Goal: Find specific page/section: Find specific page/section

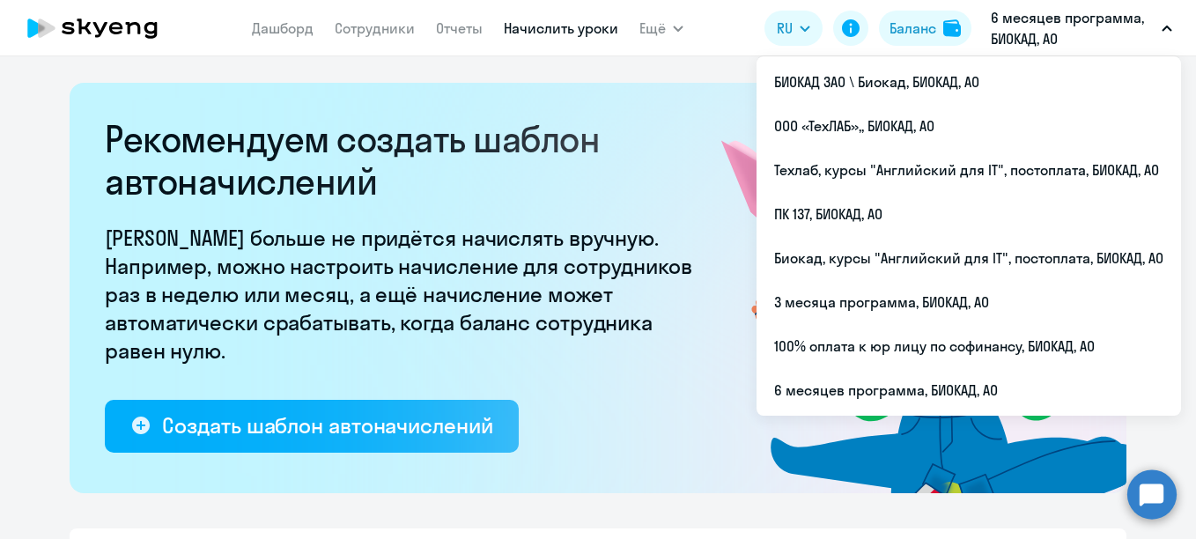
select select "10"
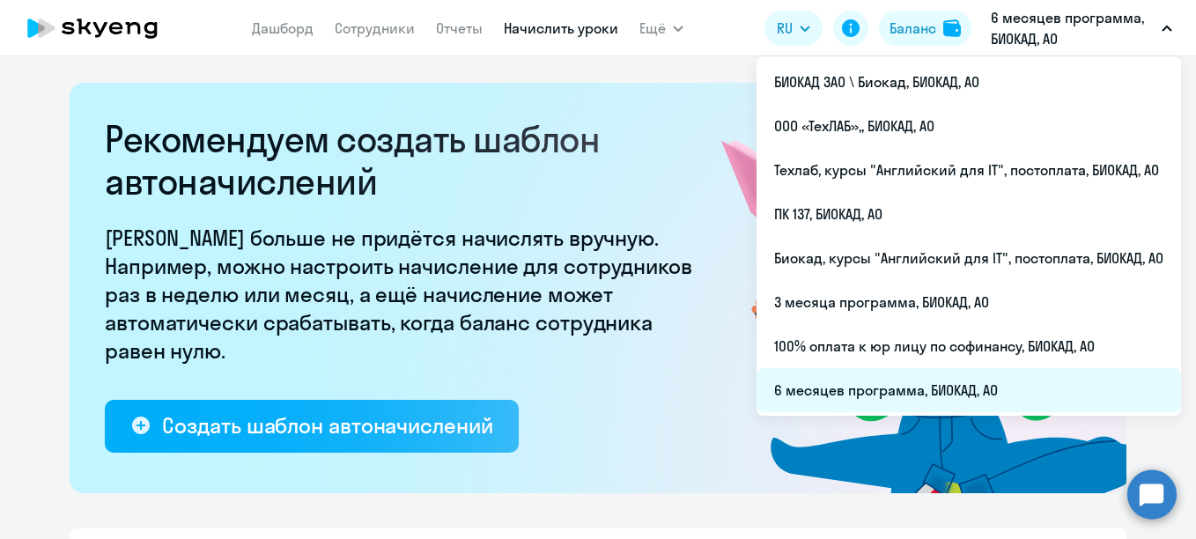
click at [847, 392] on li "6 месяцев программа, БИОКАД, АО" at bounding box center [969, 390] width 425 height 44
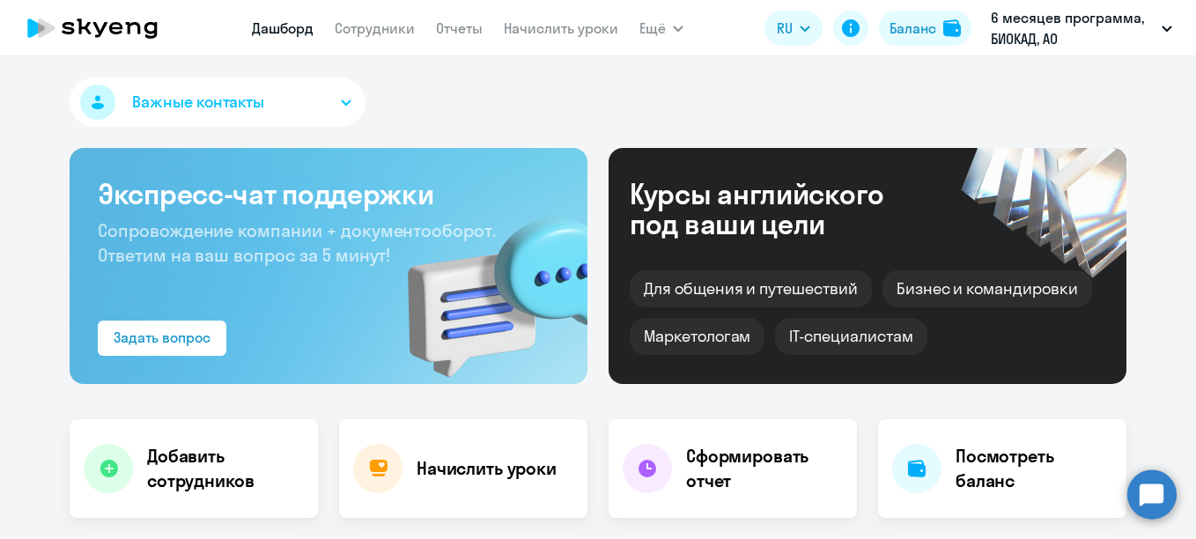
click at [358, 17] on nav "[PERSON_NAME] Отчеты Начислить уроки" at bounding box center [435, 28] width 366 height 35
click at [363, 28] on link "Сотрудники" at bounding box center [375, 28] width 80 height 18
select select "30"
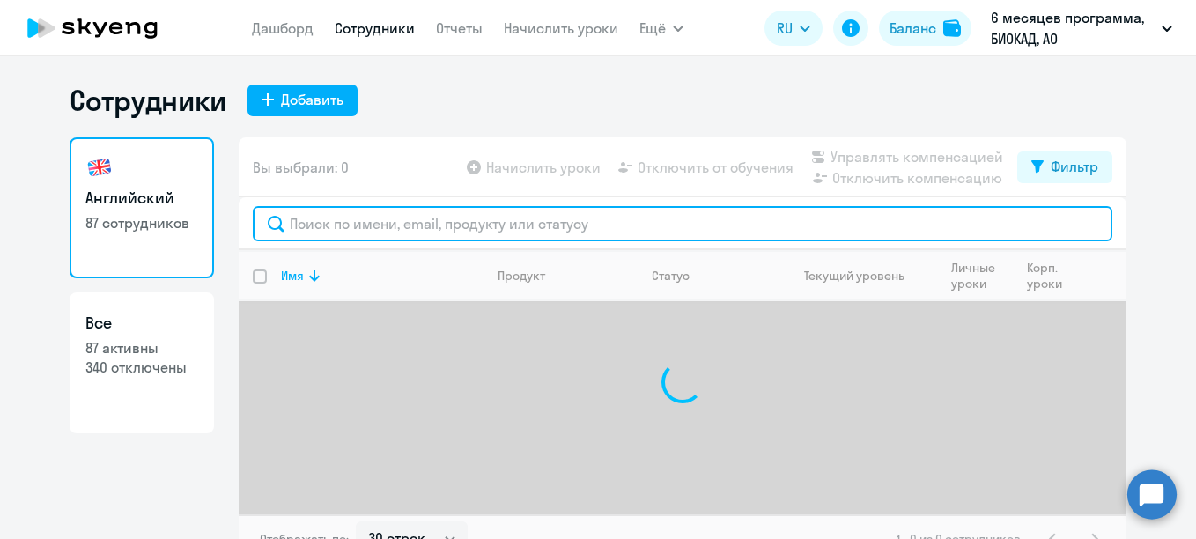
click at [402, 233] on input "text" at bounding box center [683, 223] width 860 height 35
type input "[PERSON_NAME]"
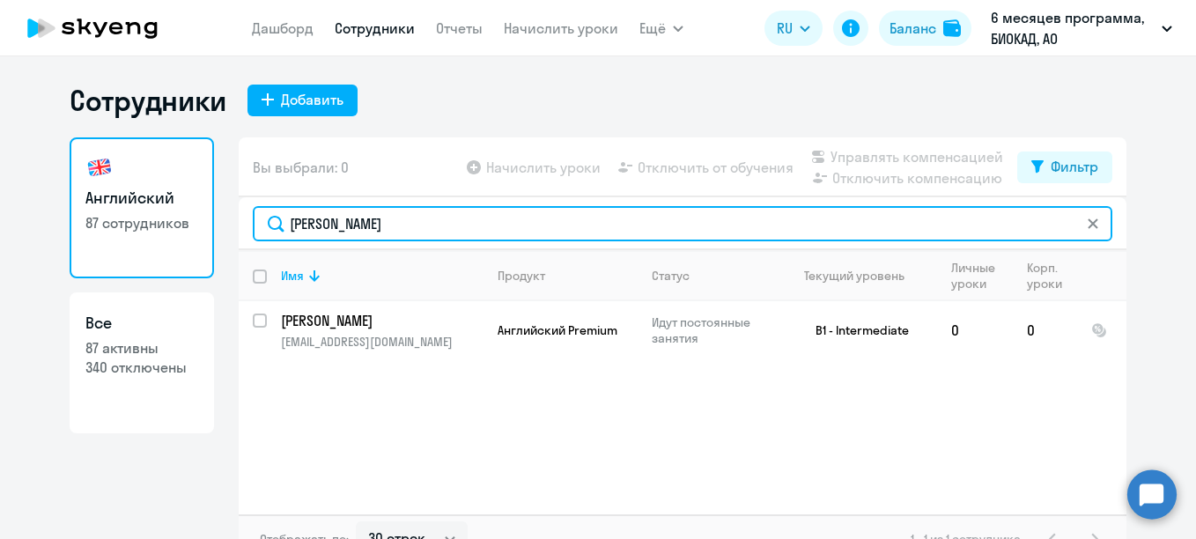
drag, startPoint x: 401, startPoint y: 233, endPoint x: 194, endPoint y: 205, distance: 208.9
click at [194, 205] on div "Английский 87 сотрудников Все 87 активны 340 отключены Вы выбрали: 0 Начислить …" at bounding box center [598, 350] width 1057 height 426
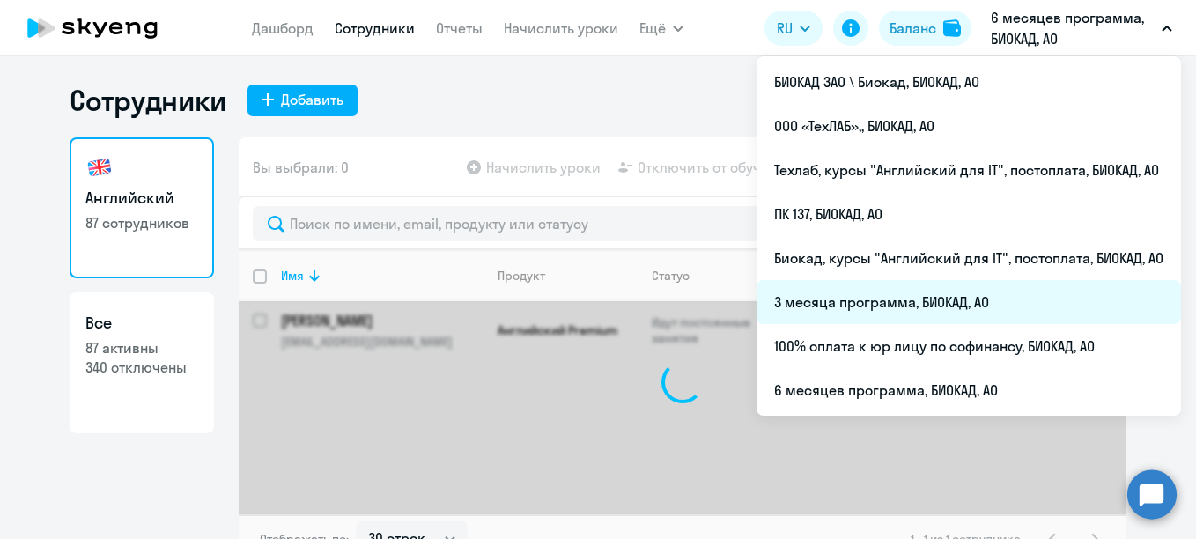
click at [815, 290] on li "3 месяца программа, БИОКАД, АО" at bounding box center [969, 302] width 425 height 44
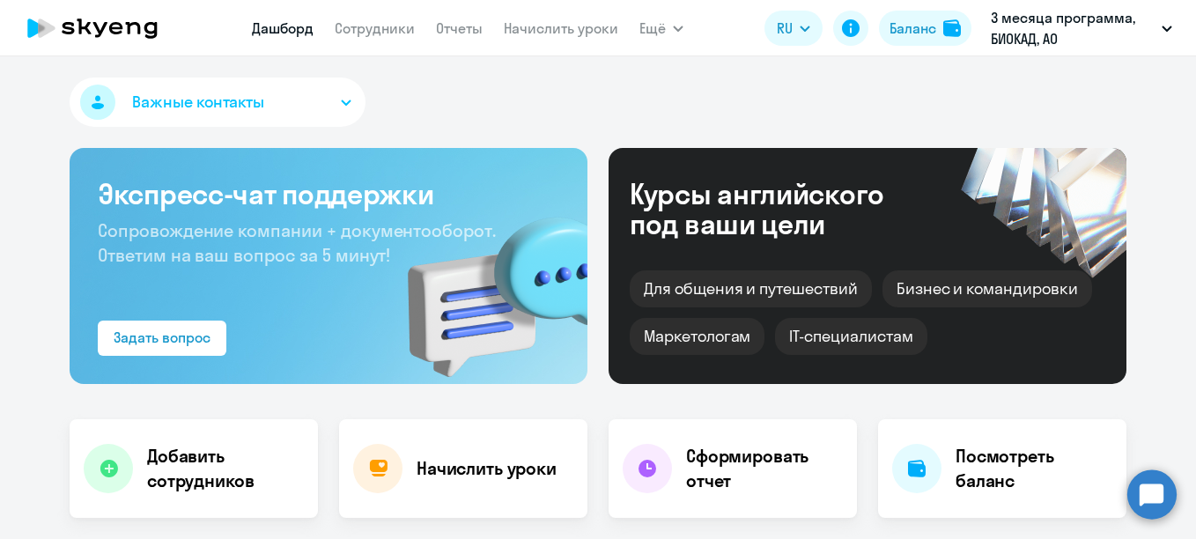
click at [331, 11] on nav "[PERSON_NAME] Отчеты Начислить уроки" at bounding box center [435, 28] width 366 height 35
click at [350, 37] on app-menu-item-link "Сотрудники" at bounding box center [375, 29] width 80 height 22
drag, startPoint x: 382, startPoint y: 45, endPoint x: 381, endPoint y: 36, distance: 8.9
click at [381, 44] on nav "[PERSON_NAME] Отчеты Начислить уроки" at bounding box center [435, 28] width 366 height 35
click at [381, 30] on link "Сотрудники" at bounding box center [375, 28] width 80 height 18
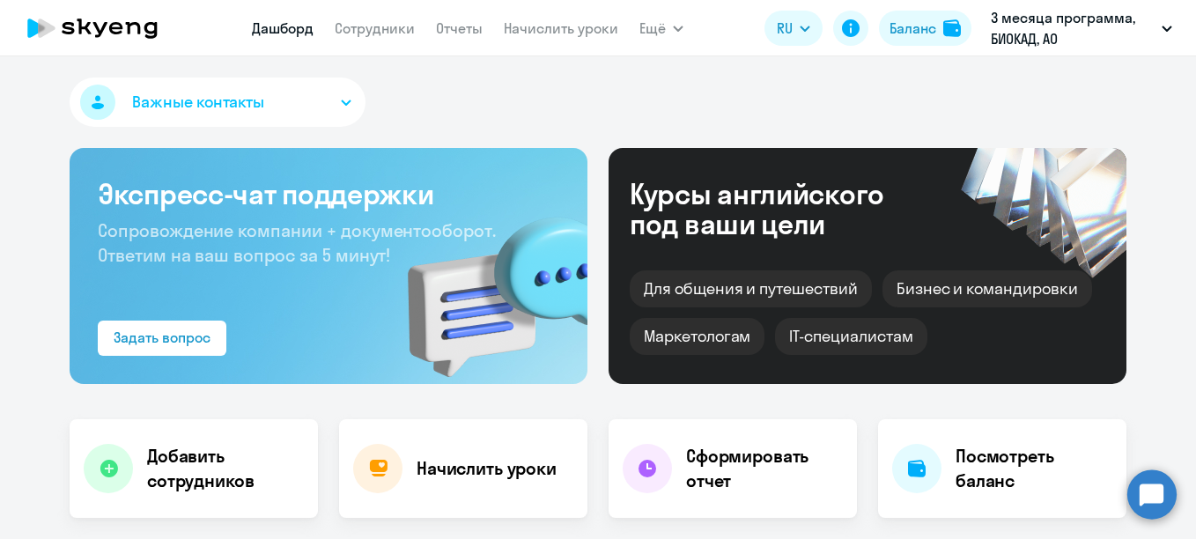
select select "30"
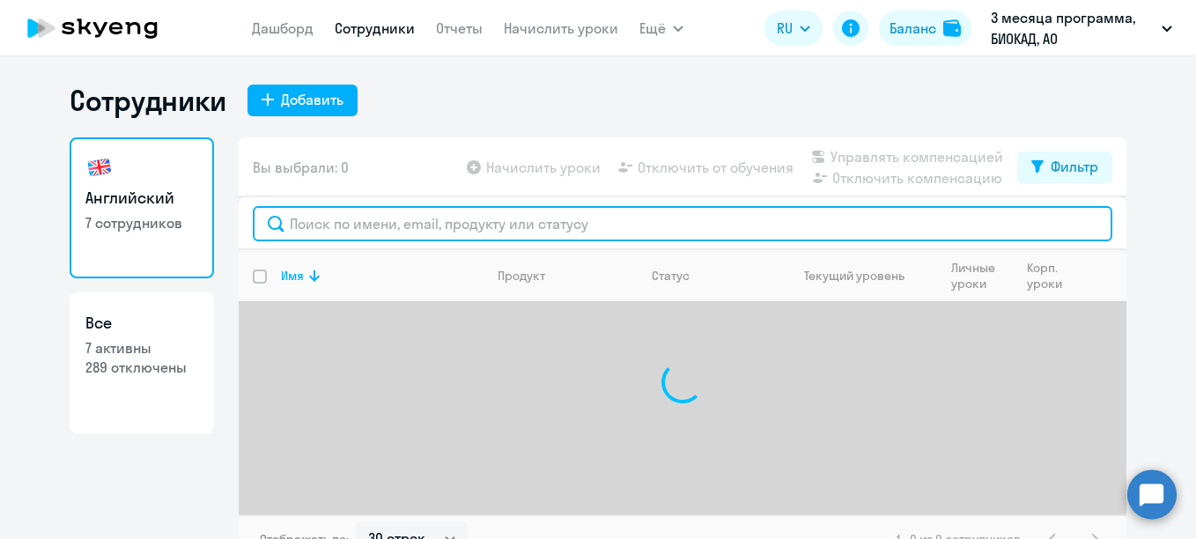
click at [410, 217] on input "text" at bounding box center [683, 223] width 860 height 35
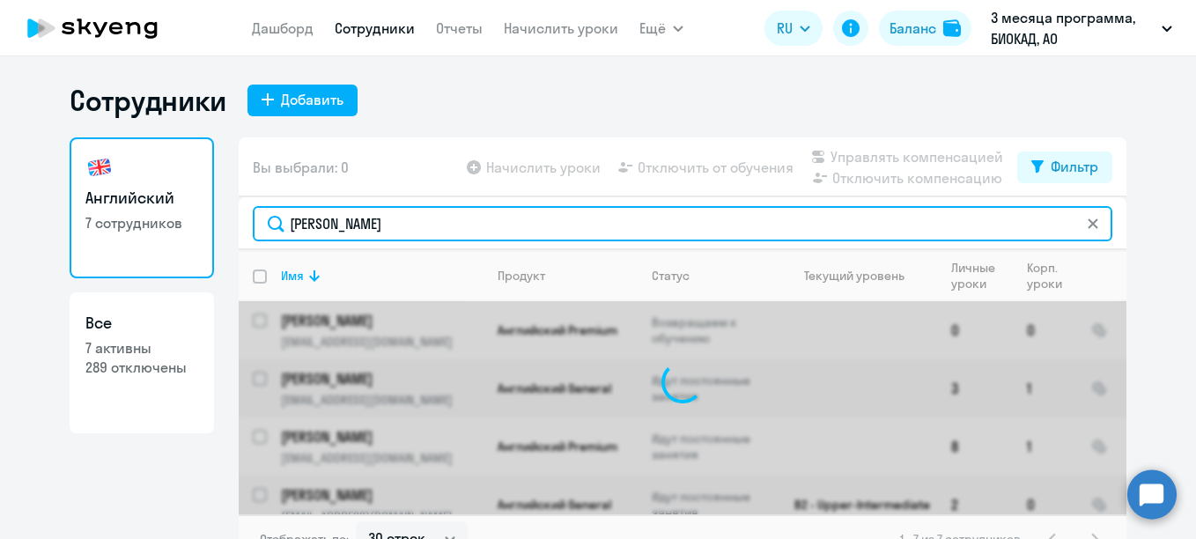
type input "[PERSON_NAME]"
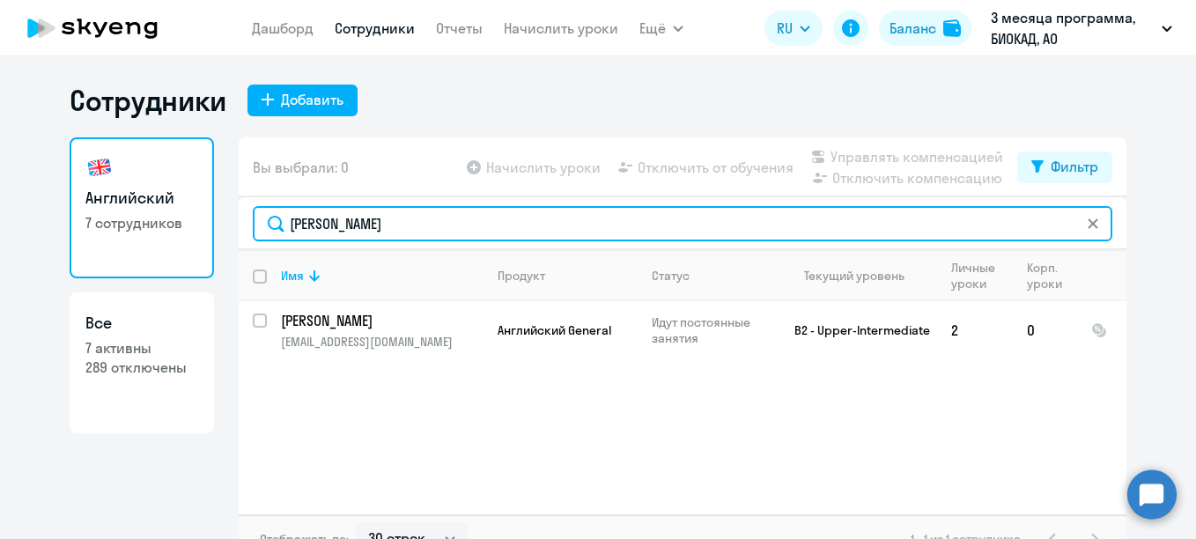
drag, startPoint x: 410, startPoint y: 230, endPoint x: 201, endPoint y: 189, distance: 212.8
click at [201, 189] on div "Английский 7 сотрудников Все 7 активны 289 отключены Вы выбрали: 0 Начислить ур…" at bounding box center [598, 350] width 1057 height 426
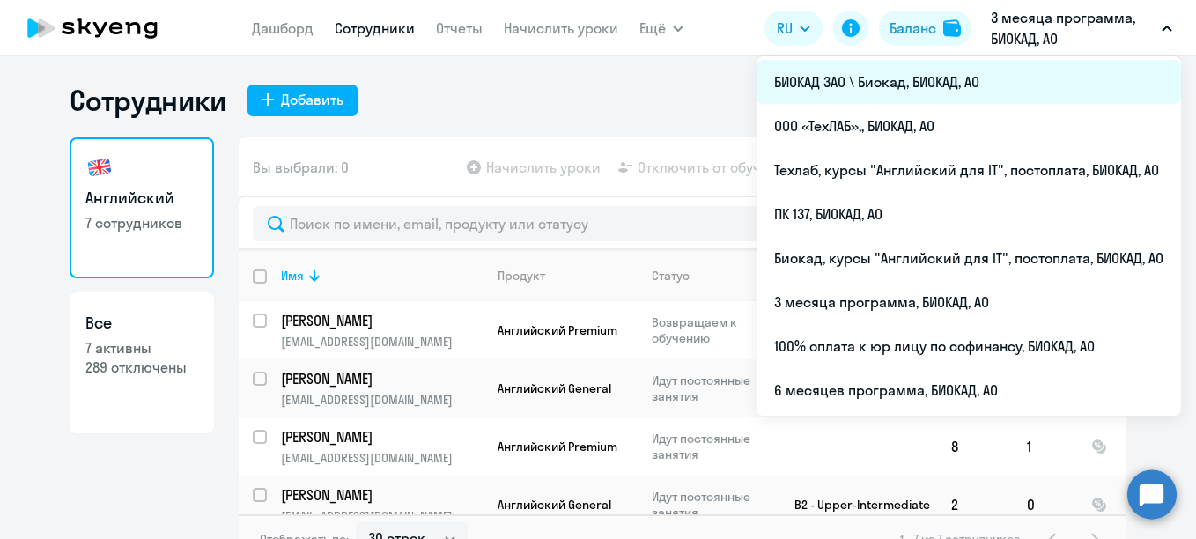
click at [867, 86] on li "БИОКАД ЗАО \ Биокад, БИОКАД, АО" at bounding box center [969, 82] width 425 height 44
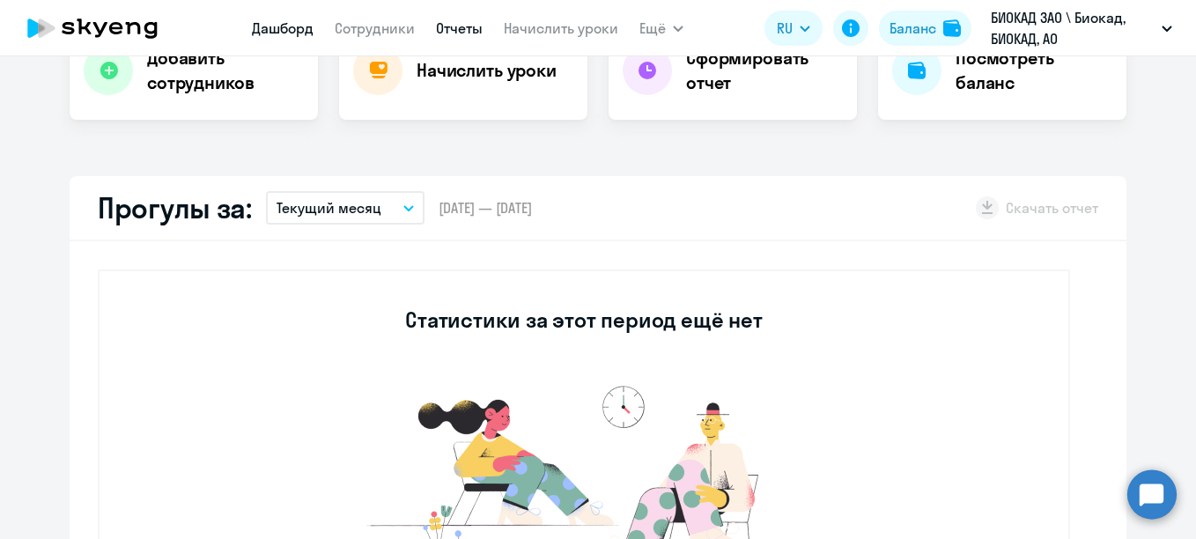
scroll to position [264, 0]
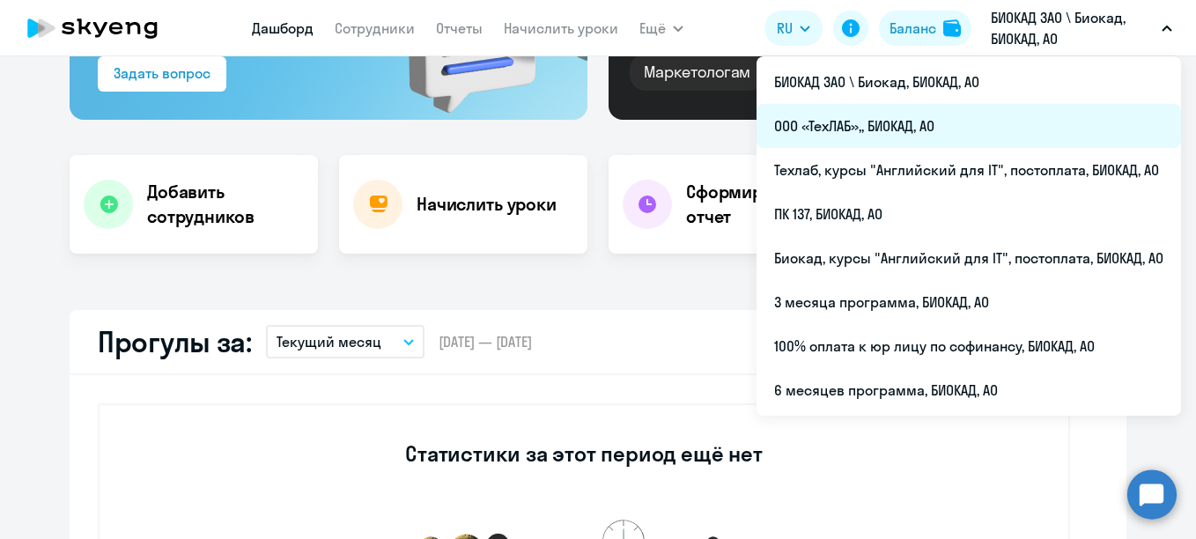
click at [880, 124] on li "ООО «ТехЛАБ»,, БИОКАД, АО" at bounding box center [969, 126] width 425 height 44
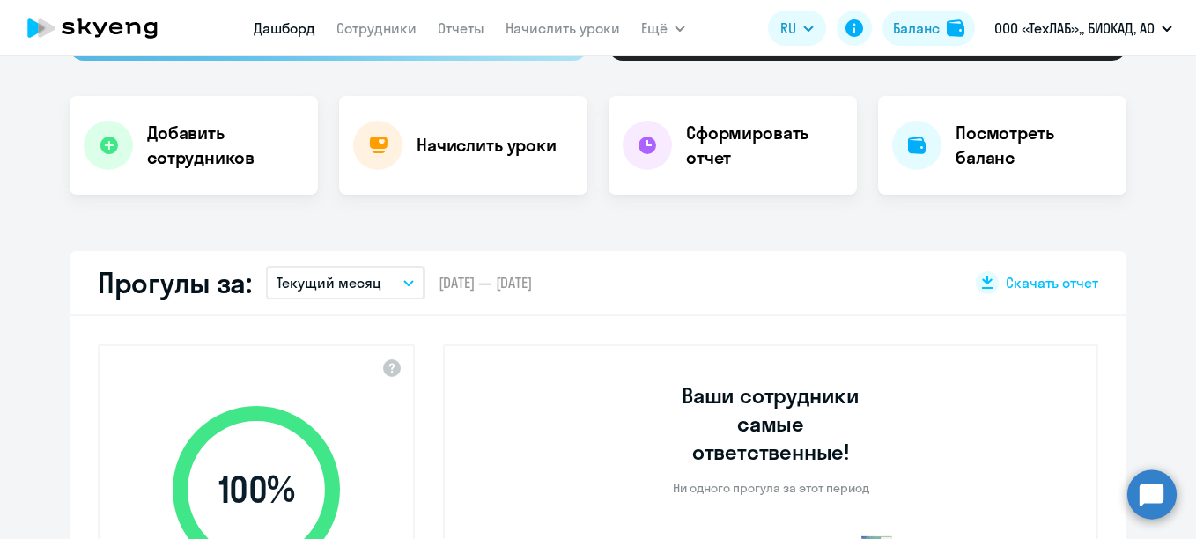
select select "30"
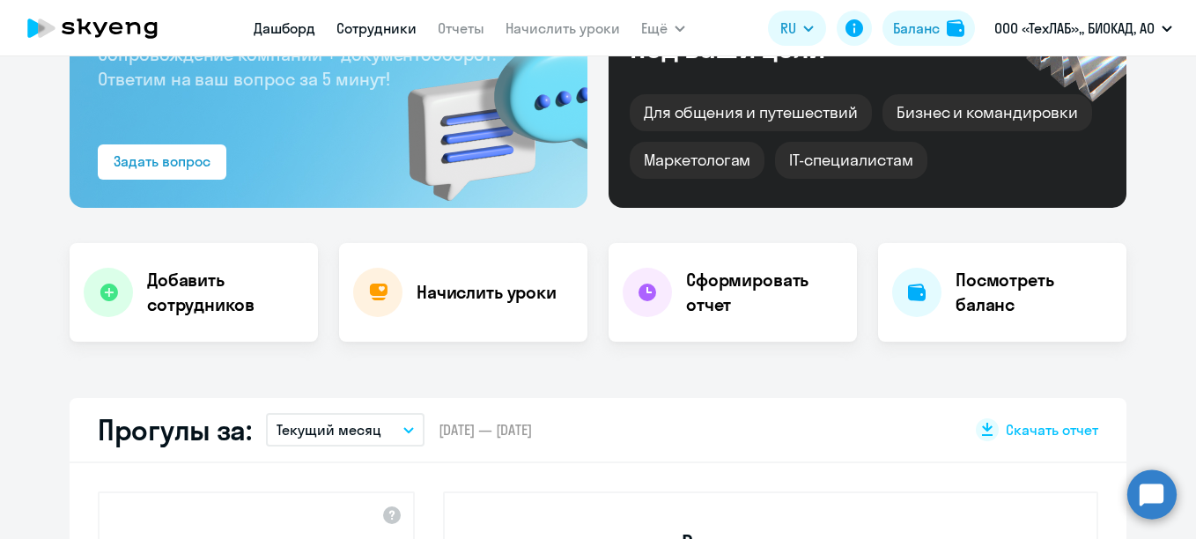
click at [399, 29] on link "Сотрудники" at bounding box center [376, 28] width 80 height 18
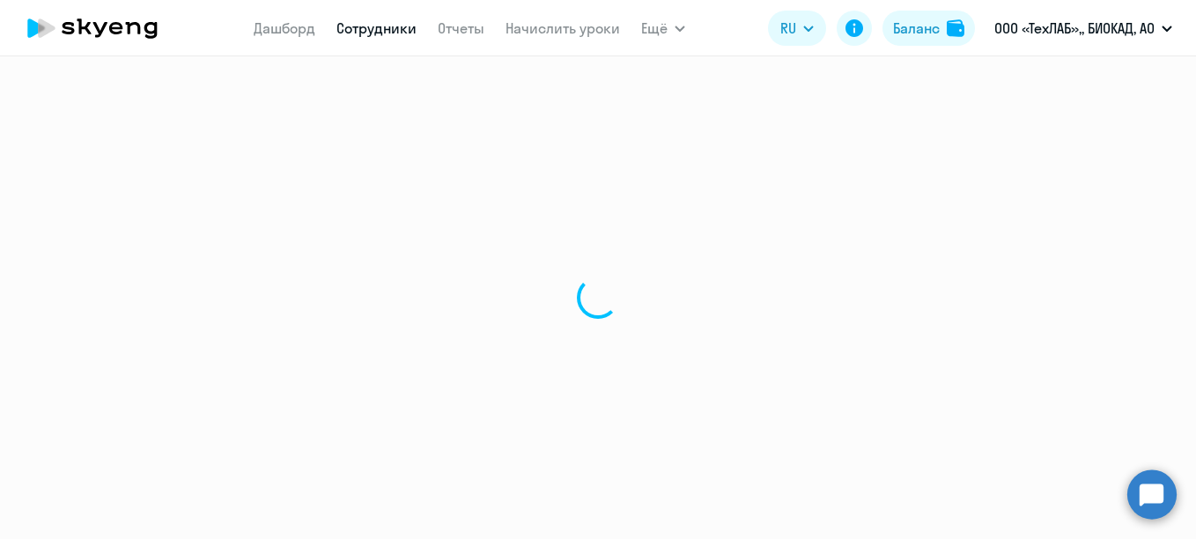
select select "30"
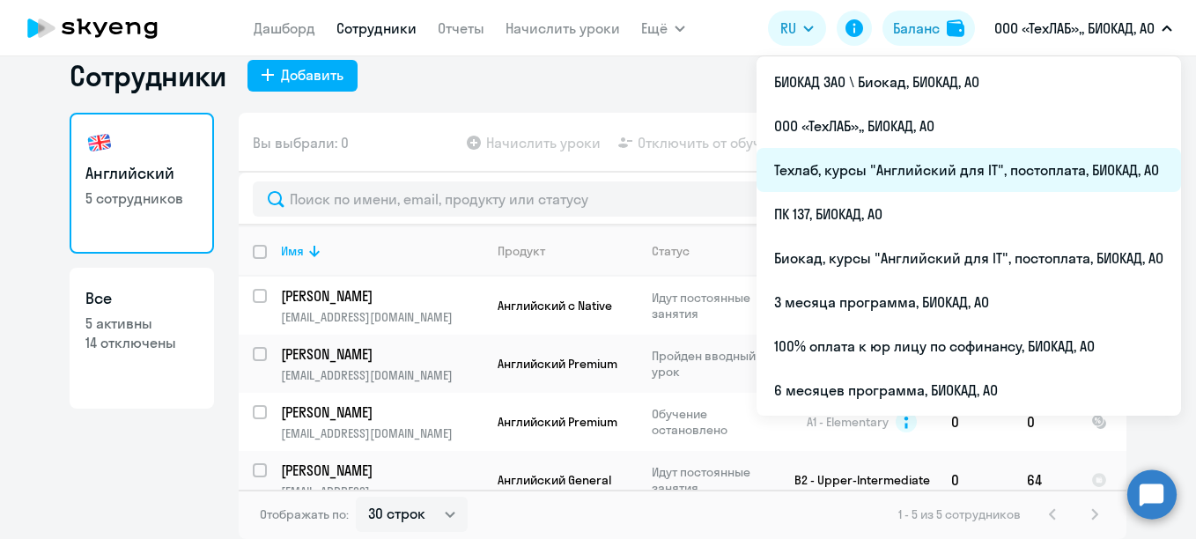
click at [854, 167] on li "Техлаб, курсы "Английский для IT", постоплата, БИОКАД, АО" at bounding box center [969, 170] width 425 height 44
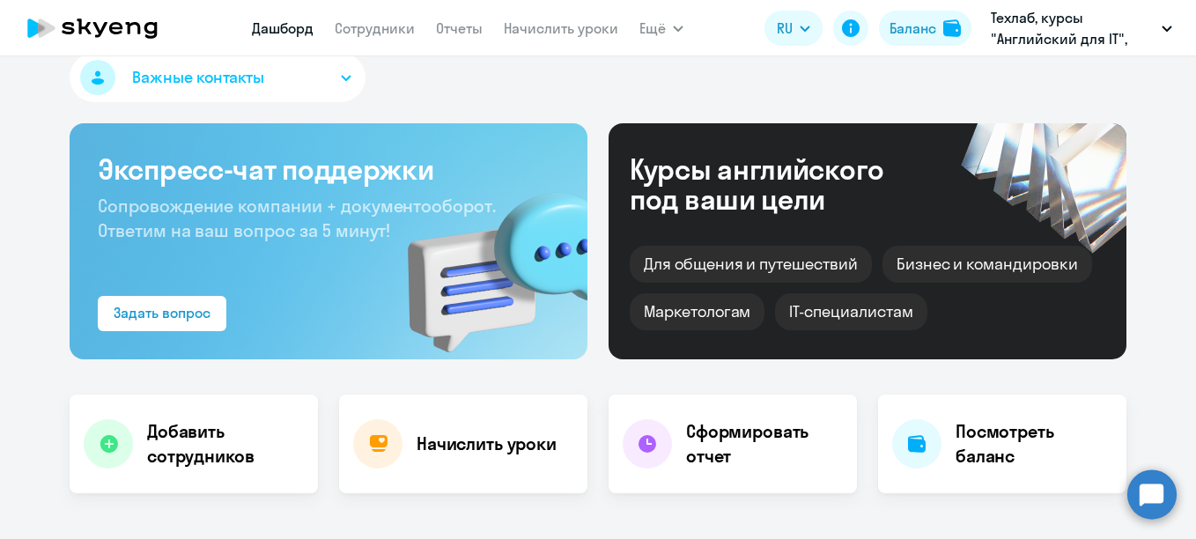
click at [354, 44] on nav "[PERSON_NAME] Отчеты Начислить уроки" at bounding box center [435, 28] width 366 height 35
click at [366, 26] on link "Сотрудники" at bounding box center [375, 28] width 80 height 18
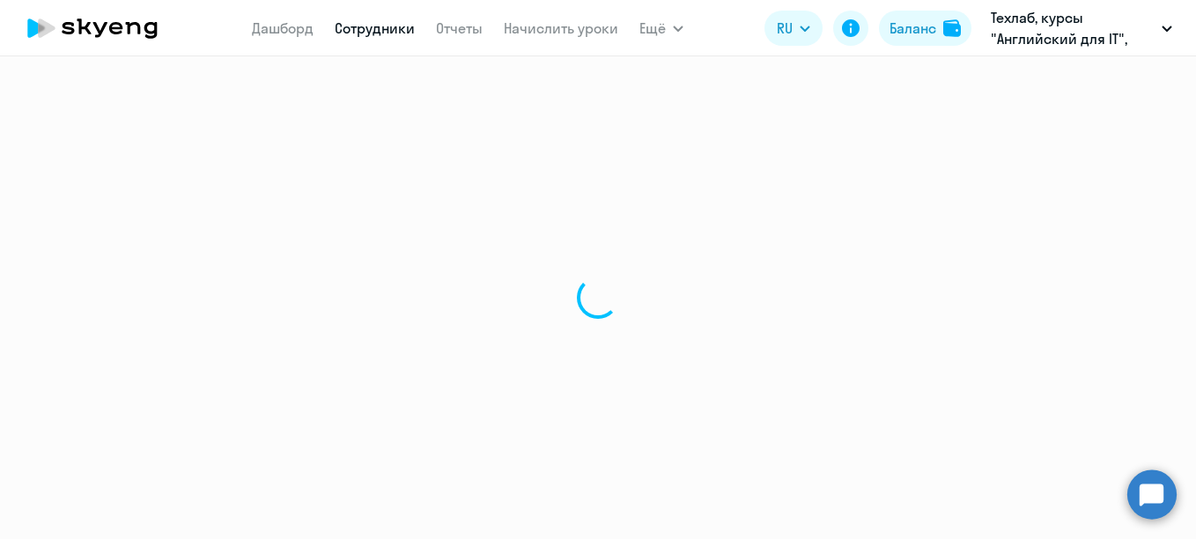
select select "30"
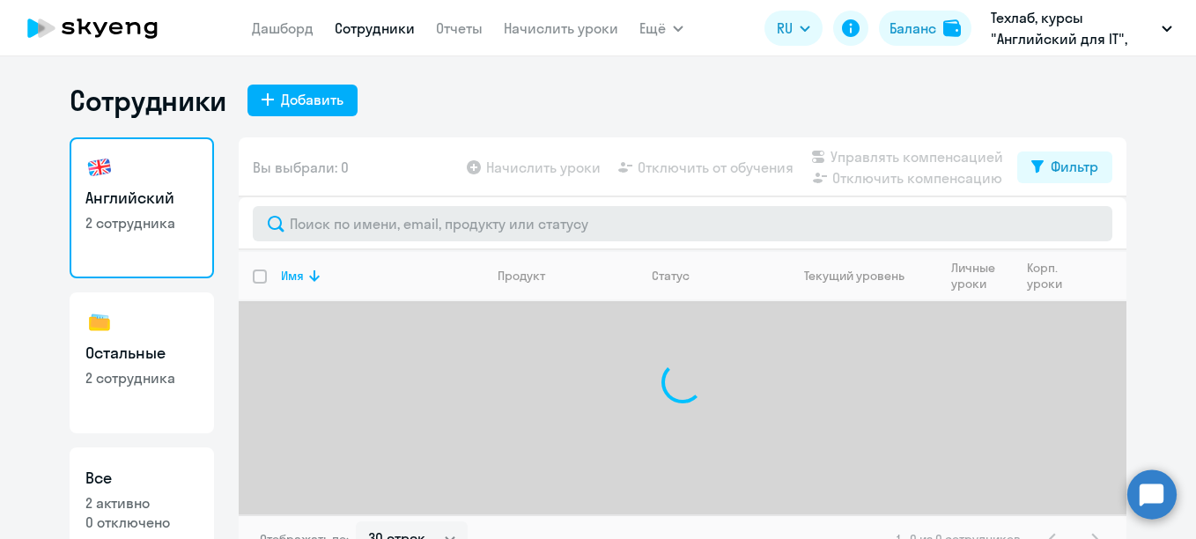
scroll to position [25, 0]
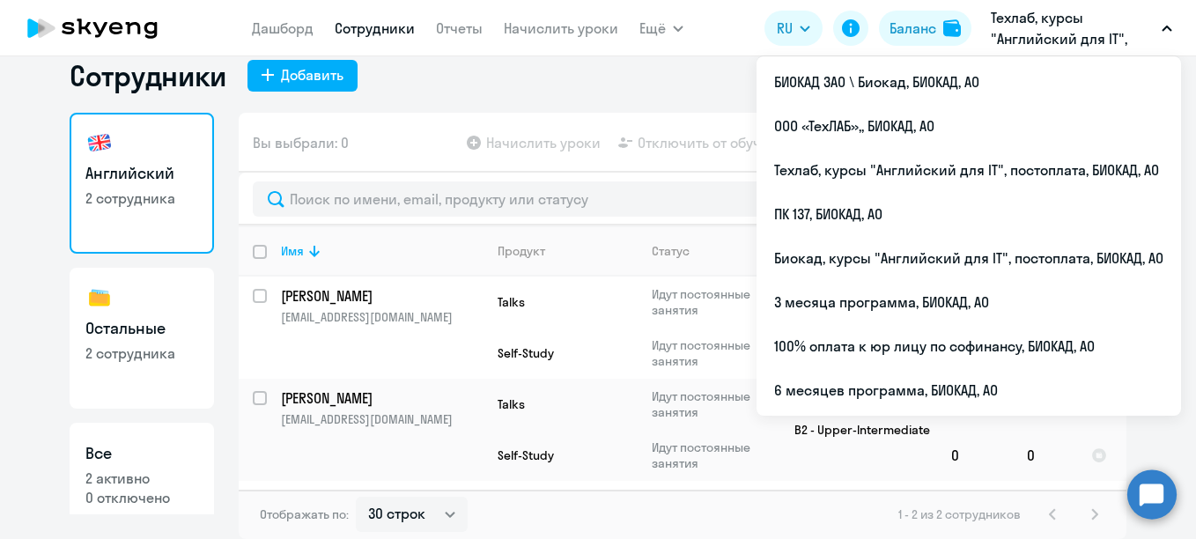
click at [1041, 31] on p "Техлаб, курсы "Английский для IT", постоплата, БИОКАД, АО" at bounding box center [1073, 28] width 164 height 42
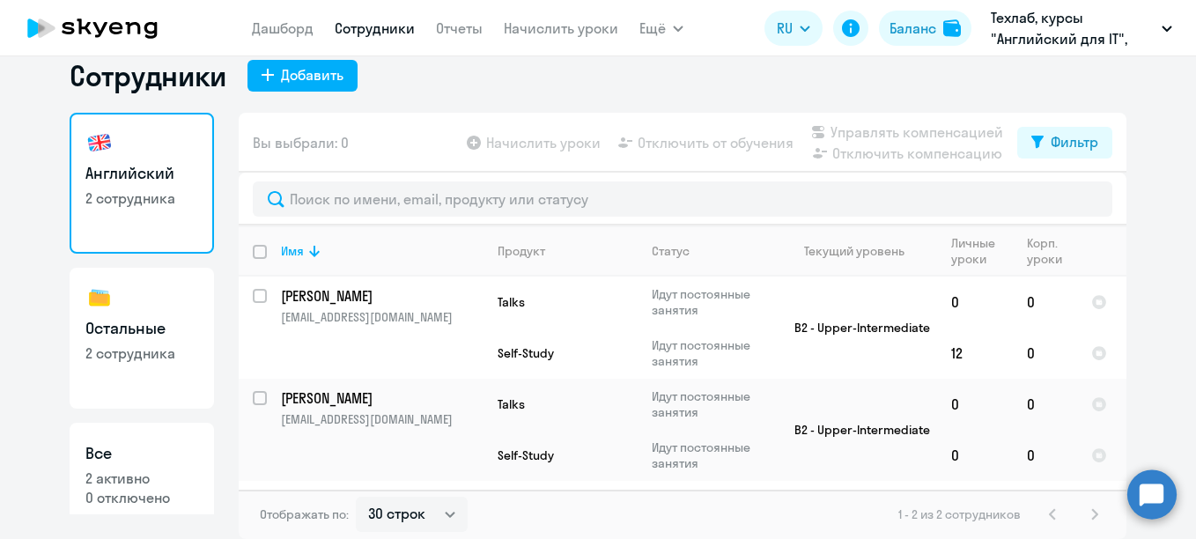
click at [1041, 31] on p "Техлаб, курсы "Английский для IT", постоплата, БИОКАД, АО" at bounding box center [1073, 28] width 164 height 42
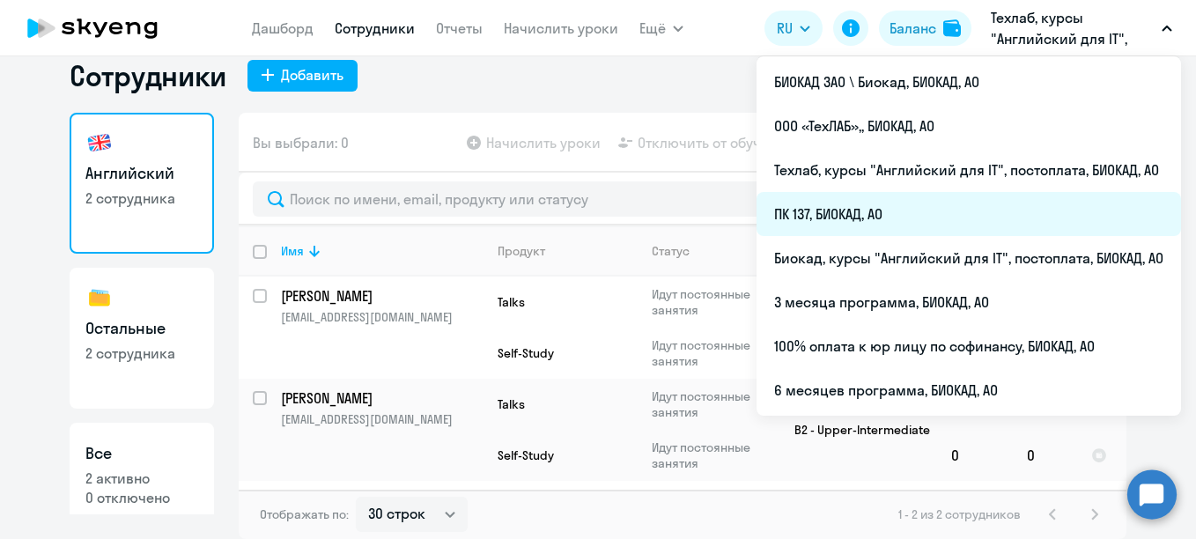
click at [837, 219] on li "ПК 137, БИОКАД, АО" at bounding box center [969, 214] width 425 height 44
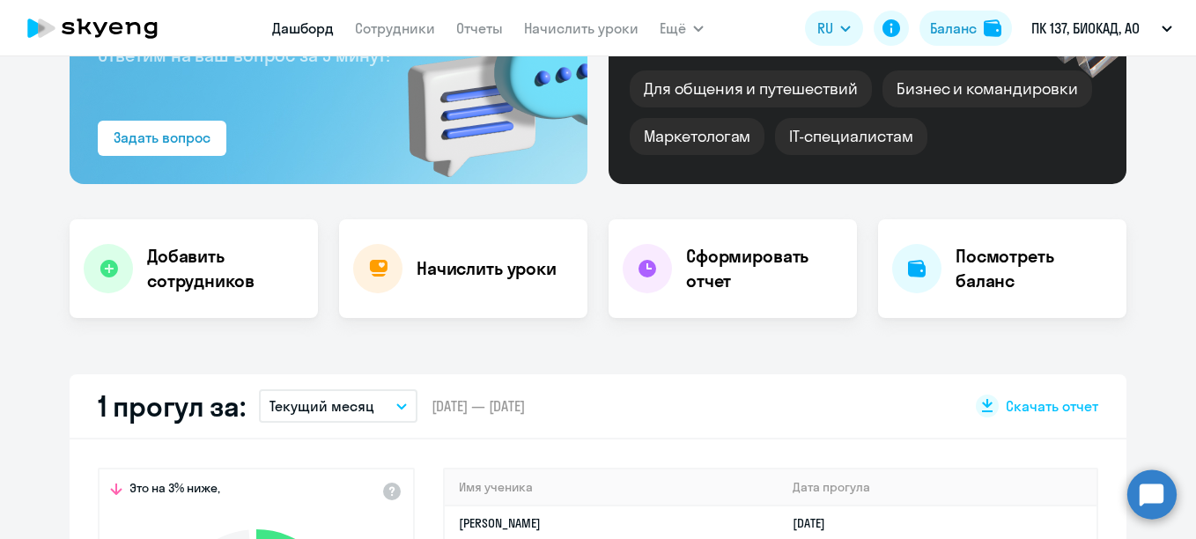
scroll to position [201, 0]
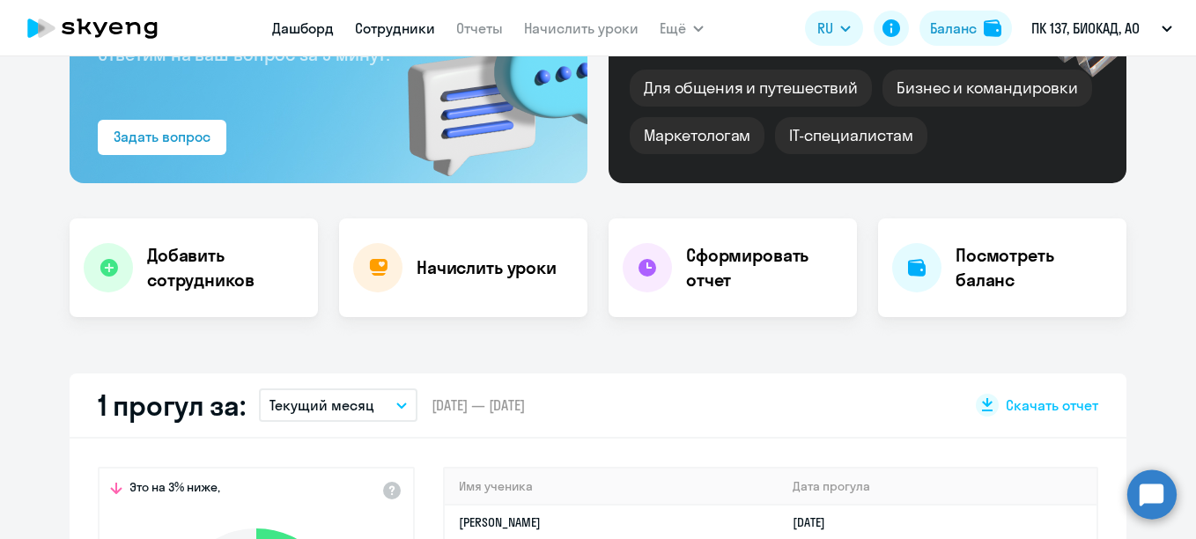
click at [408, 26] on link "Сотрудники" at bounding box center [395, 28] width 80 height 18
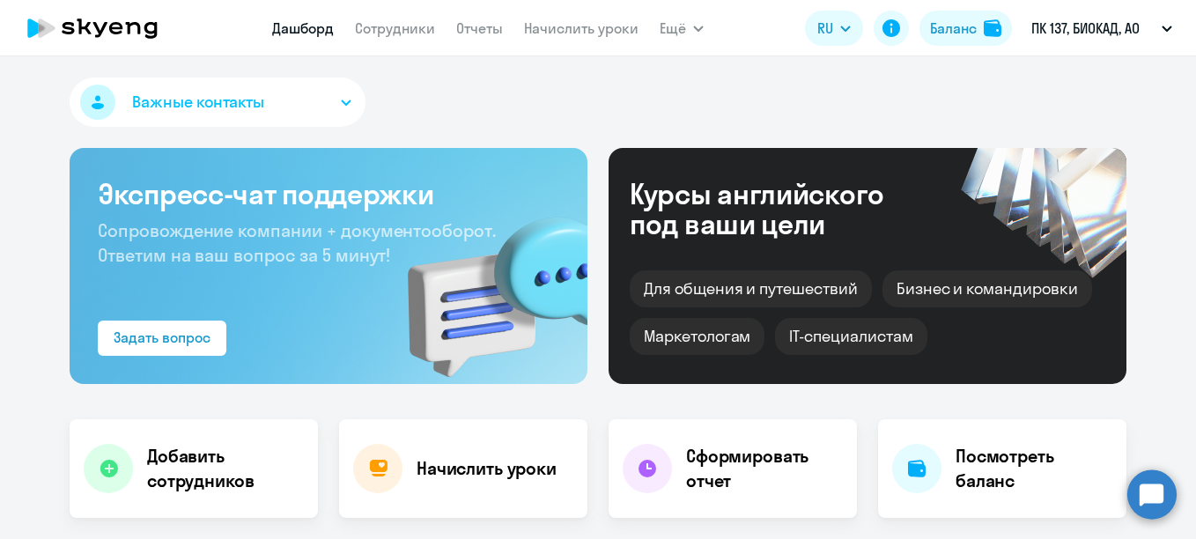
select select "30"
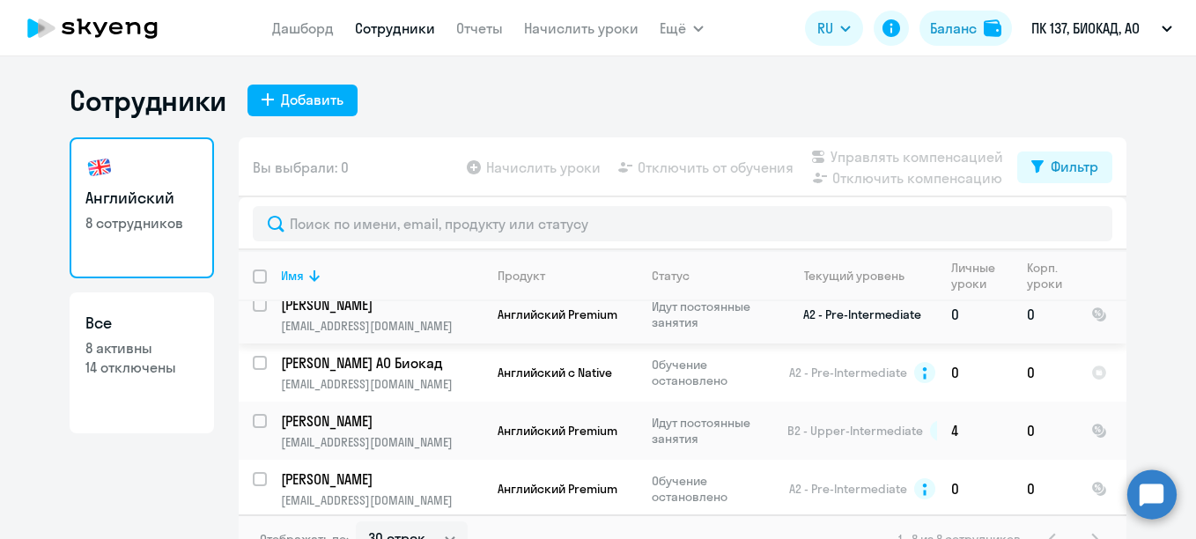
scroll to position [252, 0]
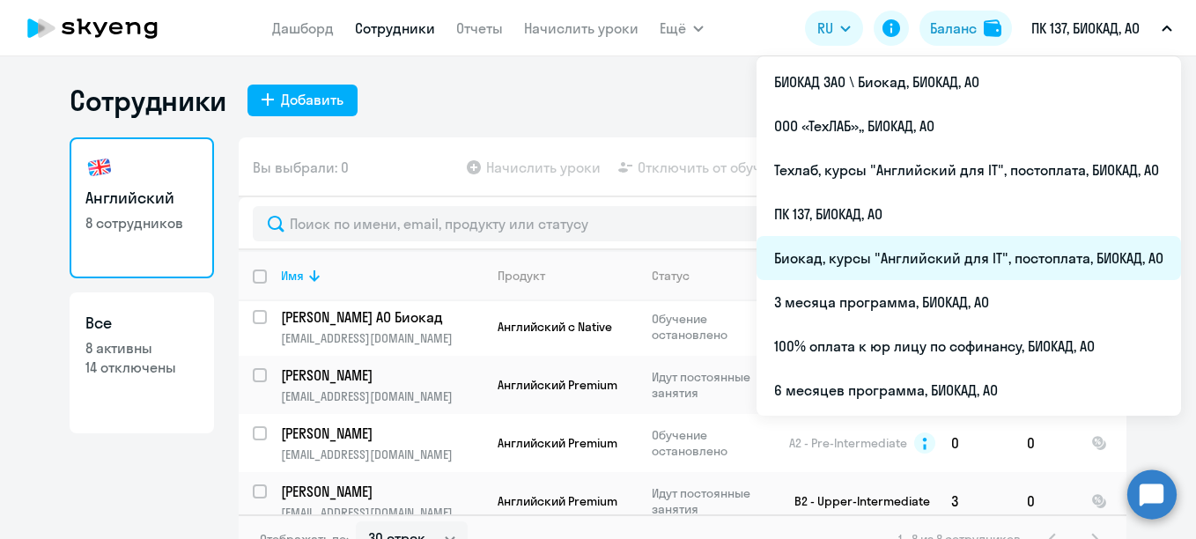
click at [810, 252] on li "Биокад, курсы "Английский для IT", постоплата, БИОКАД, АО" at bounding box center [969, 258] width 425 height 44
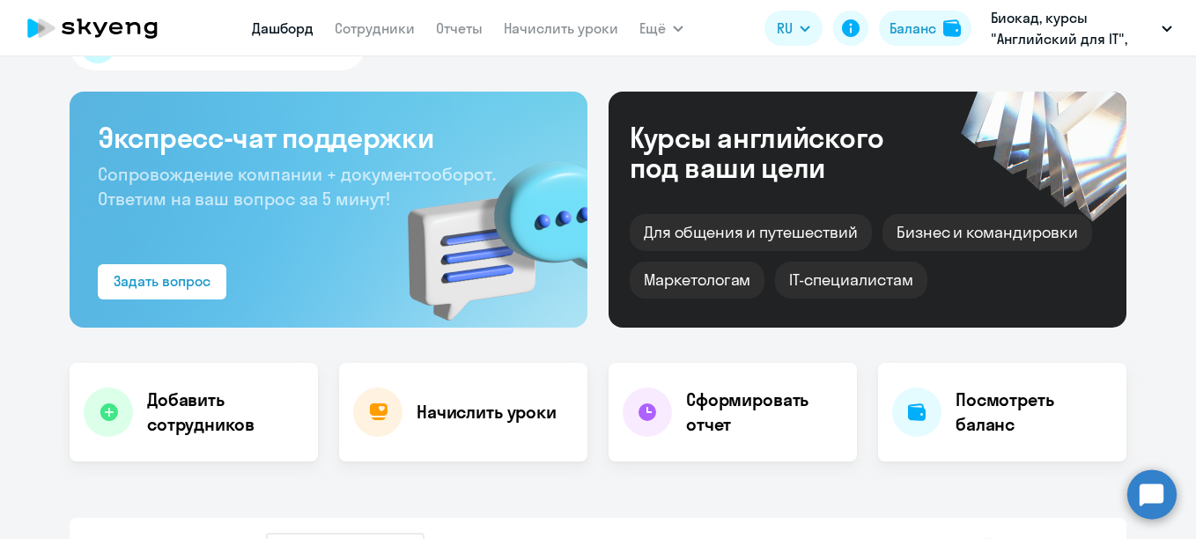
scroll to position [88, 0]
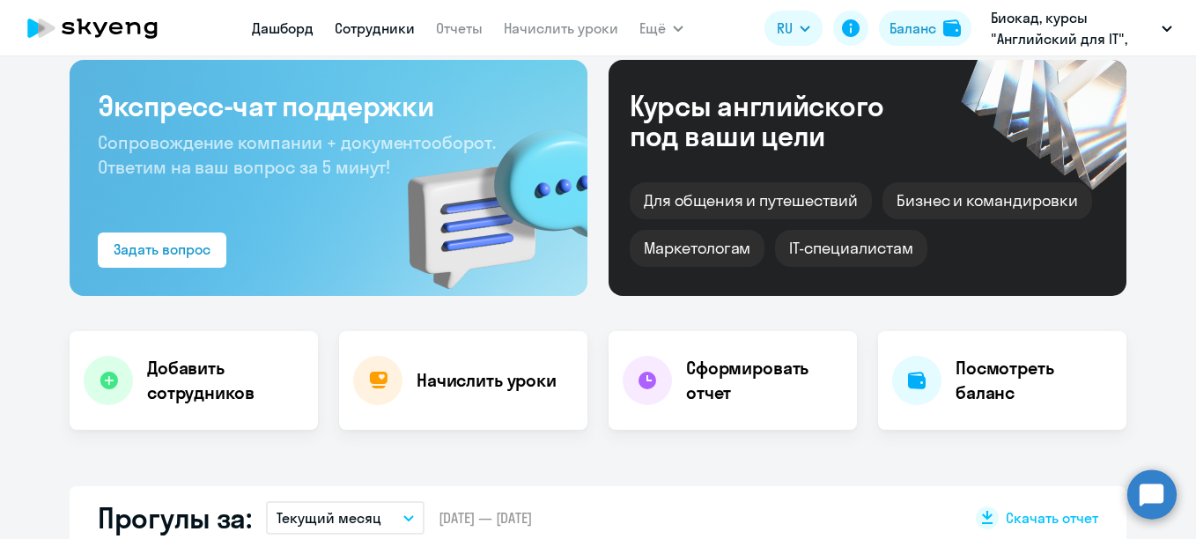
click at [381, 9] on app-header "[PERSON_NAME] Отчеты Начислить уроки Ещё Дашборд Сотрудники Отчеты Начислить ур…" at bounding box center [598, 28] width 1196 height 56
click at [383, 25] on link "Сотрудники" at bounding box center [375, 28] width 80 height 18
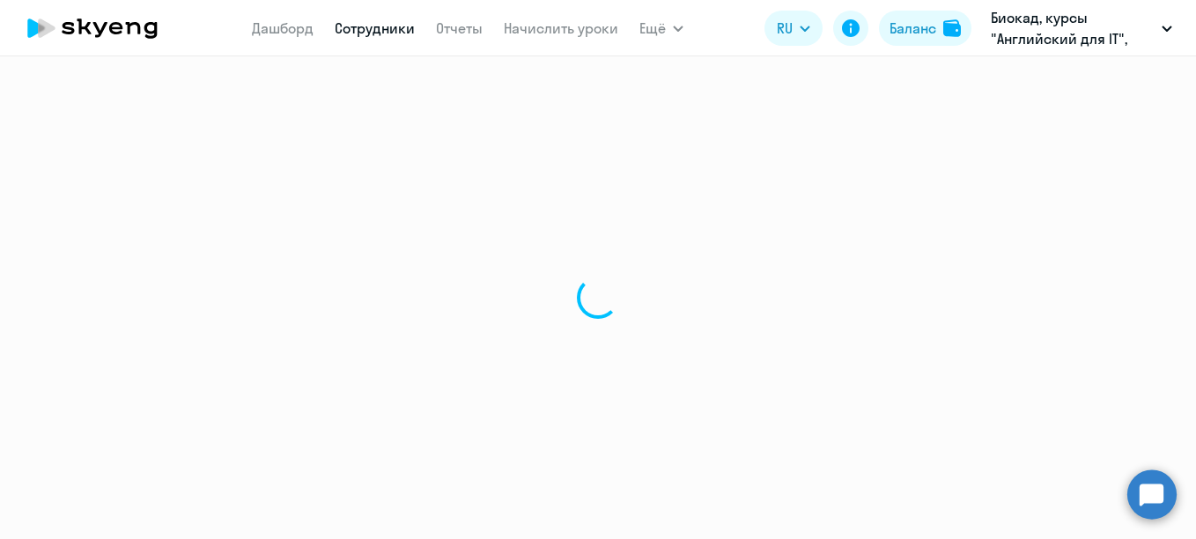
select select "30"
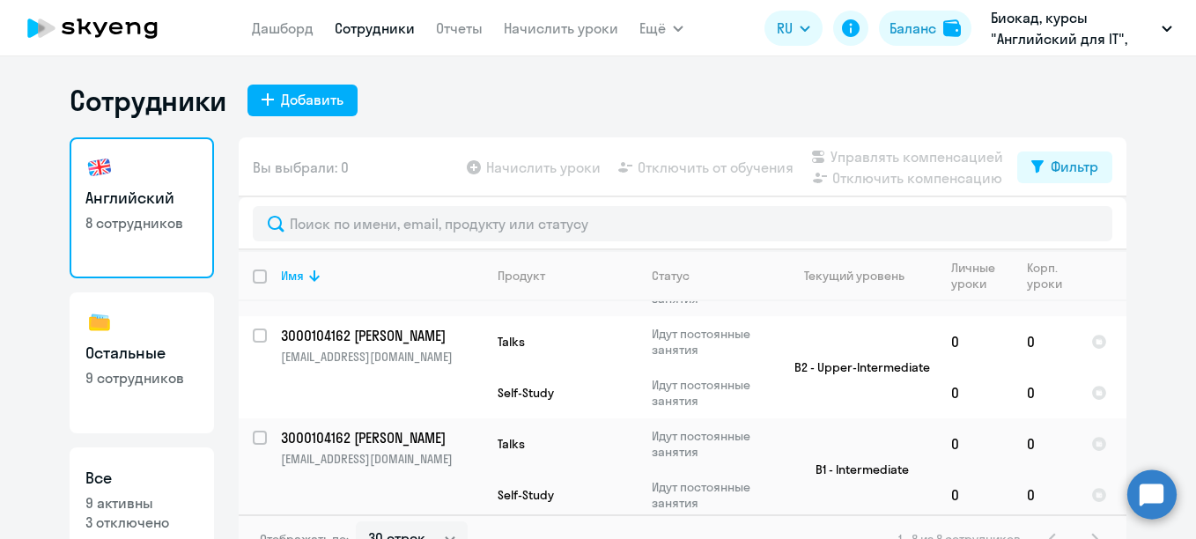
scroll to position [472, 0]
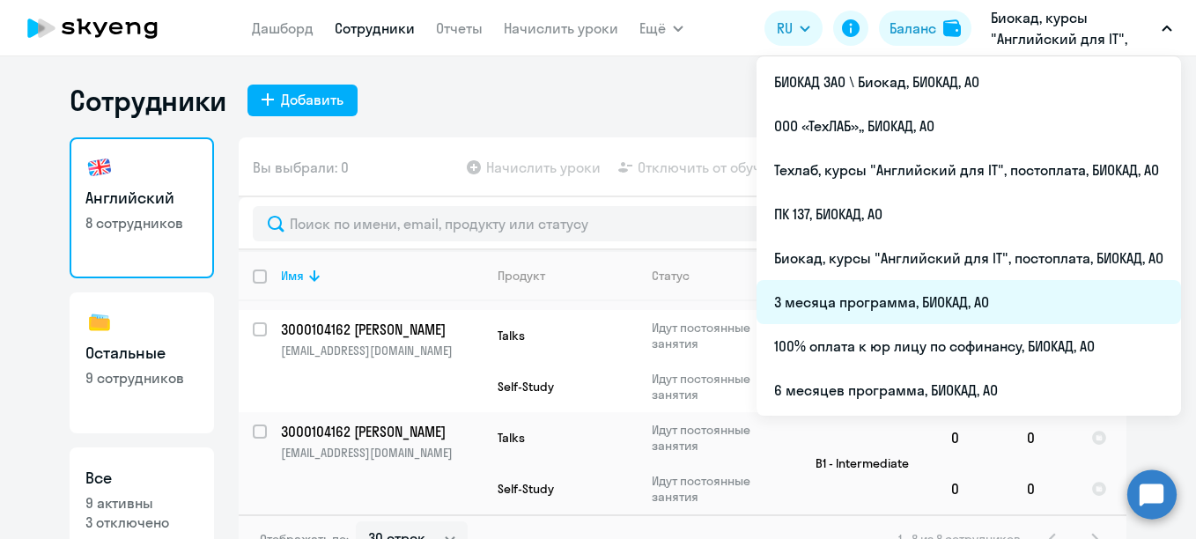
click at [852, 296] on li "3 месяца программа, БИОКАД, АО" at bounding box center [969, 302] width 425 height 44
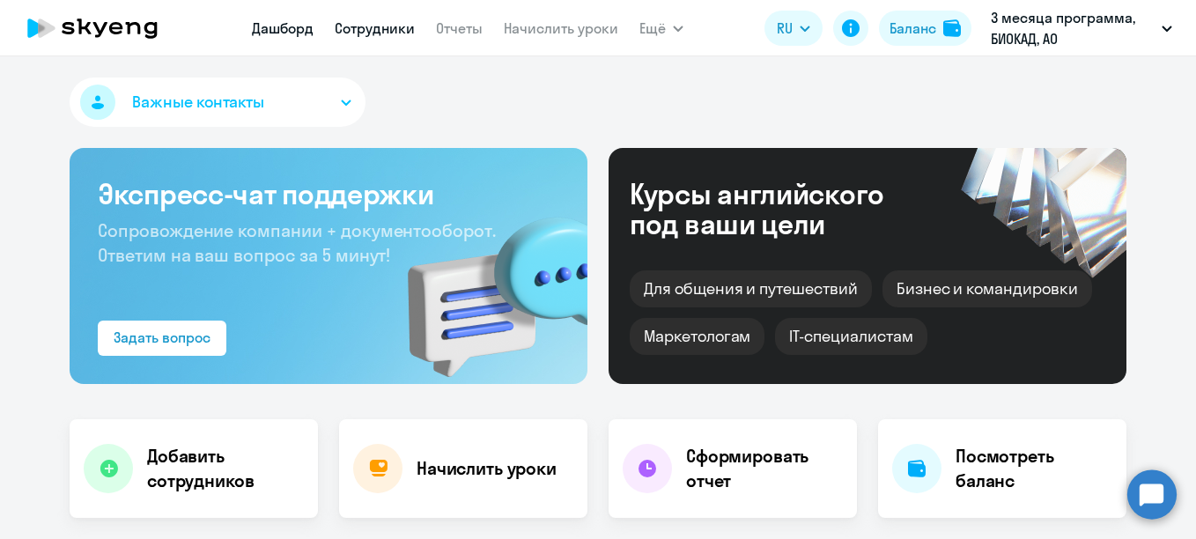
click at [396, 36] on link "Сотрудники" at bounding box center [375, 28] width 80 height 18
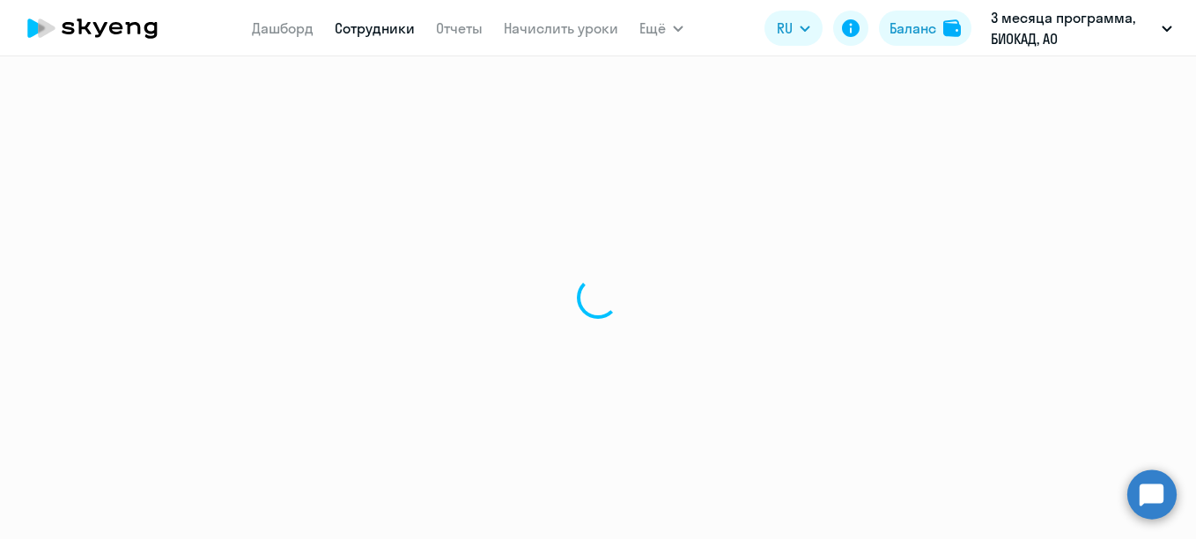
select select "30"
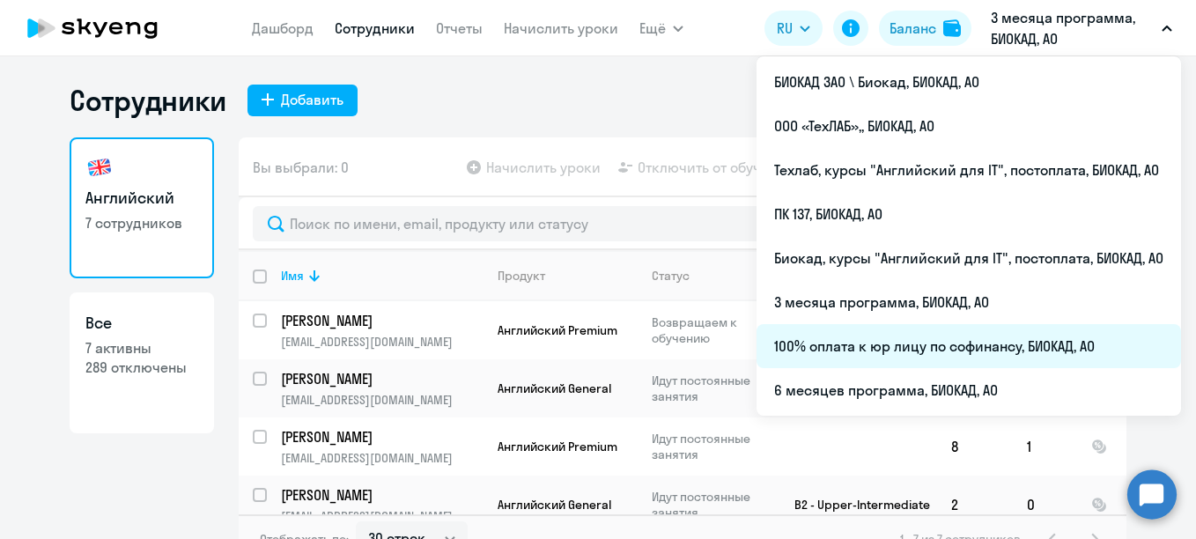
click at [843, 338] on li "100% оплата к юр лицу по софинансу, БИОКАД, АО" at bounding box center [969, 346] width 425 height 44
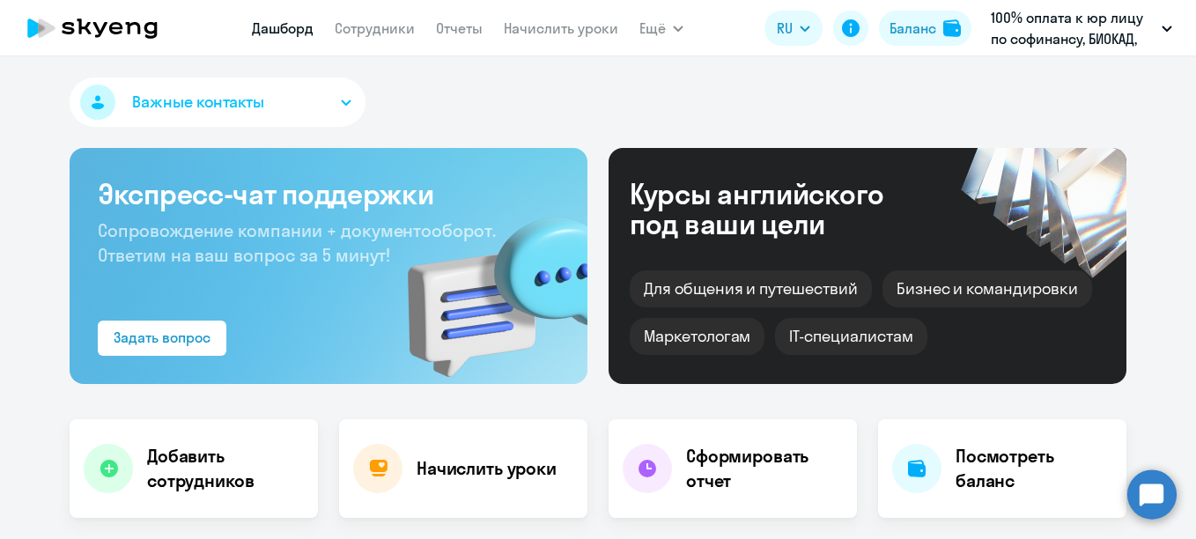
click at [393, 16] on nav "[PERSON_NAME] Отчеты Начислить уроки" at bounding box center [435, 28] width 366 height 35
click at [381, 34] on link "Сотрудники" at bounding box center [375, 28] width 80 height 18
select select "30"
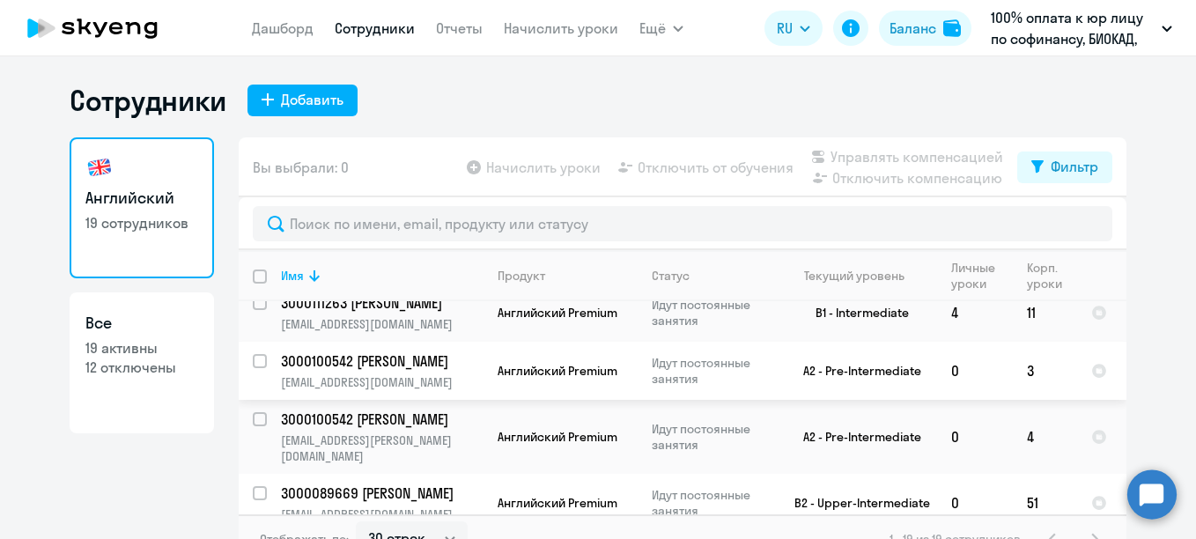
scroll to position [891, 0]
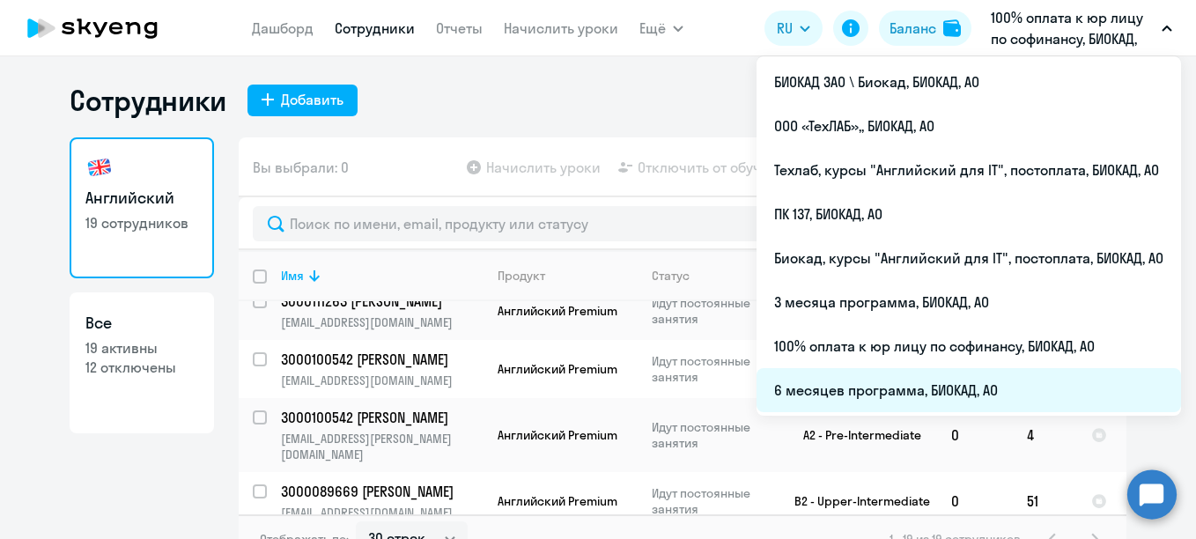
click at [884, 383] on li "6 месяцев программа, БИОКАД, АО" at bounding box center [969, 390] width 425 height 44
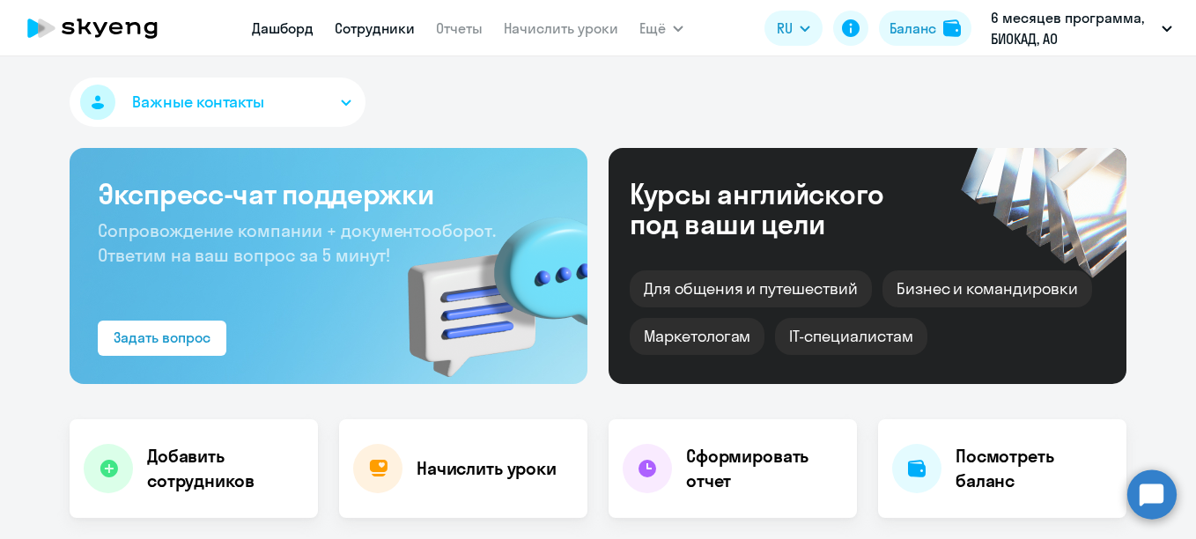
click at [412, 36] on link "Сотрудники" at bounding box center [375, 28] width 80 height 18
select select "30"
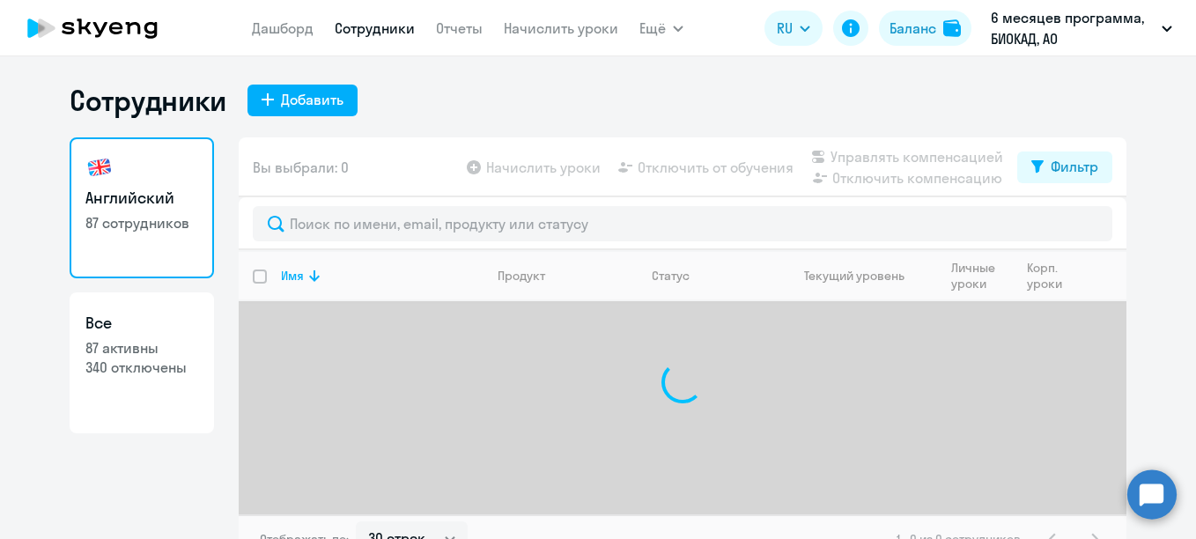
click at [397, 24] on link "Сотрудники" at bounding box center [375, 28] width 80 height 18
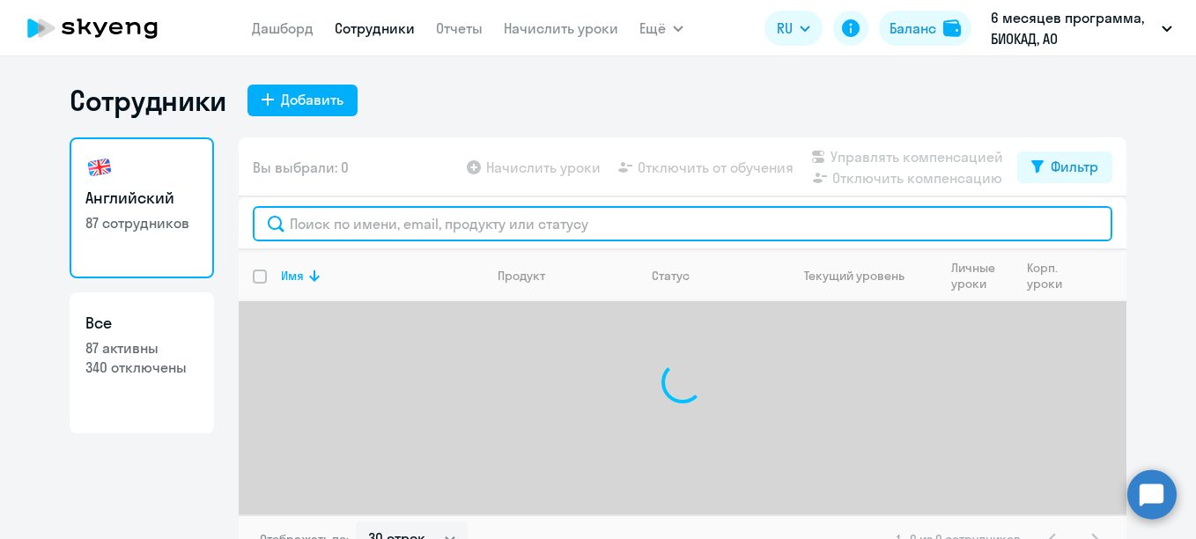
click at [507, 230] on input "text" at bounding box center [683, 223] width 860 height 35
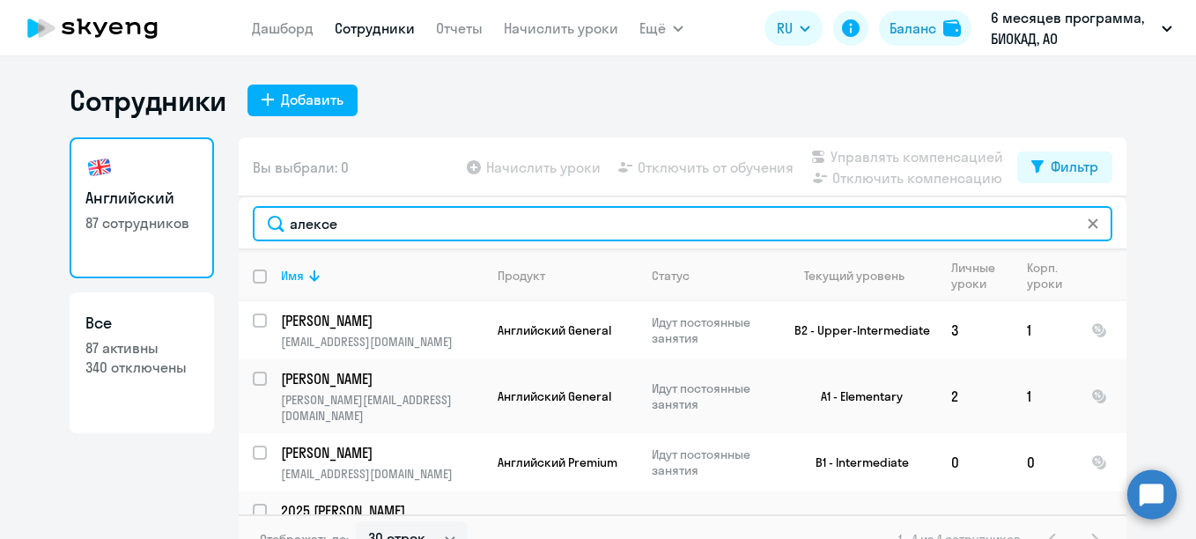
type input "алексе"
